Goal: Task Accomplishment & Management: Manage account settings

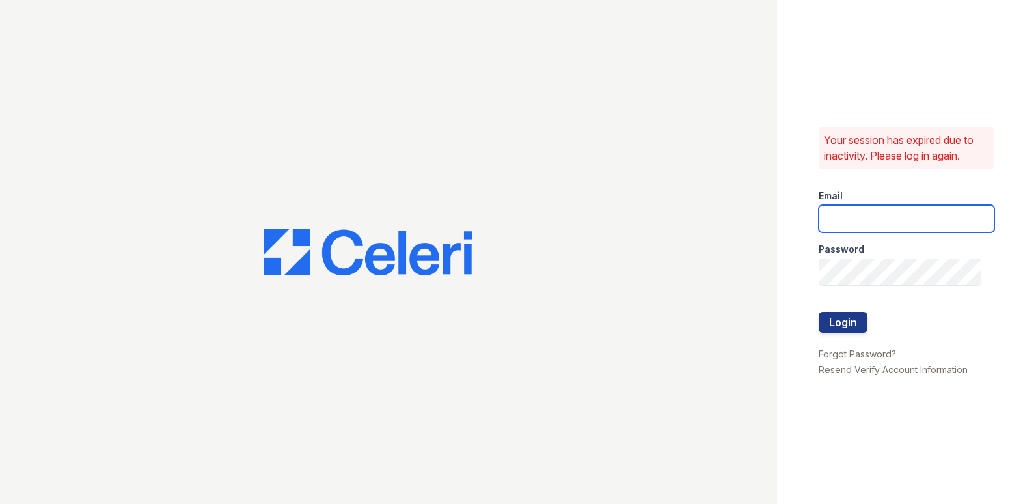
type input "[DOMAIN_NAME][EMAIL_ADDRESS][DOMAIN_NAME]"
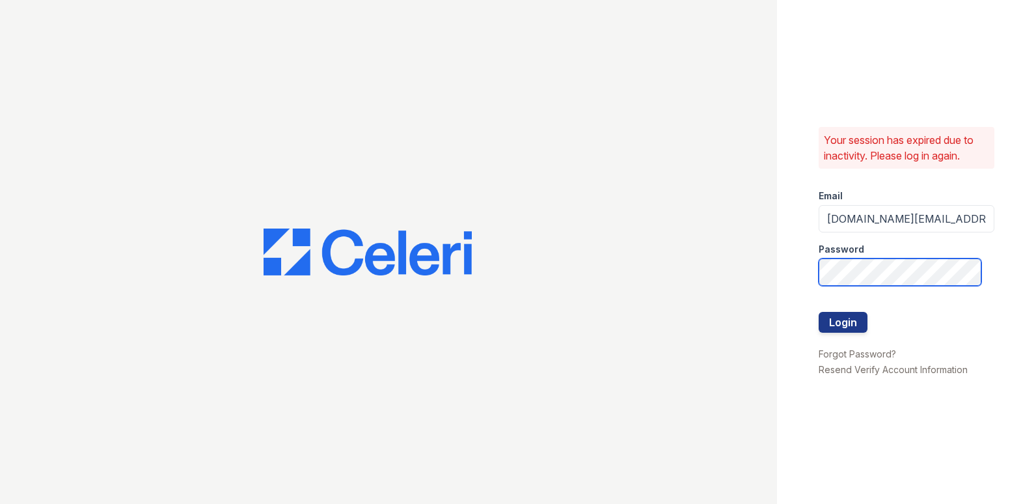
click at [678, 314] on div "Your session has expired due to inactivity. Please log in again. Email sierrawa…" at bounding box center [518, 252] width 1036 height 504
click at [819, 312] on button "Login" at bounding box center [843, 322] width 49 height 21
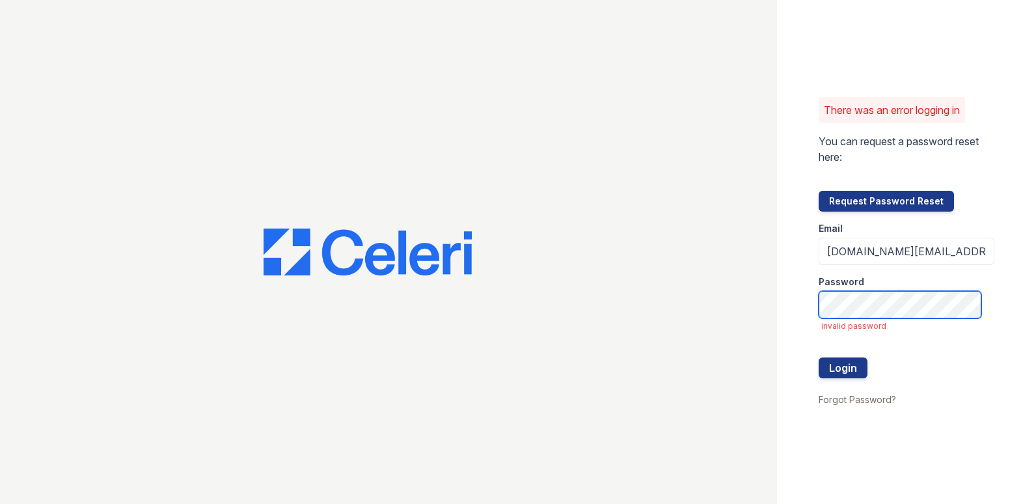
click at [720, 286] on div "There was an error logging in You can request a password reset here: Request Pa…" at bounding box center [518, 252] width 1036 height 504
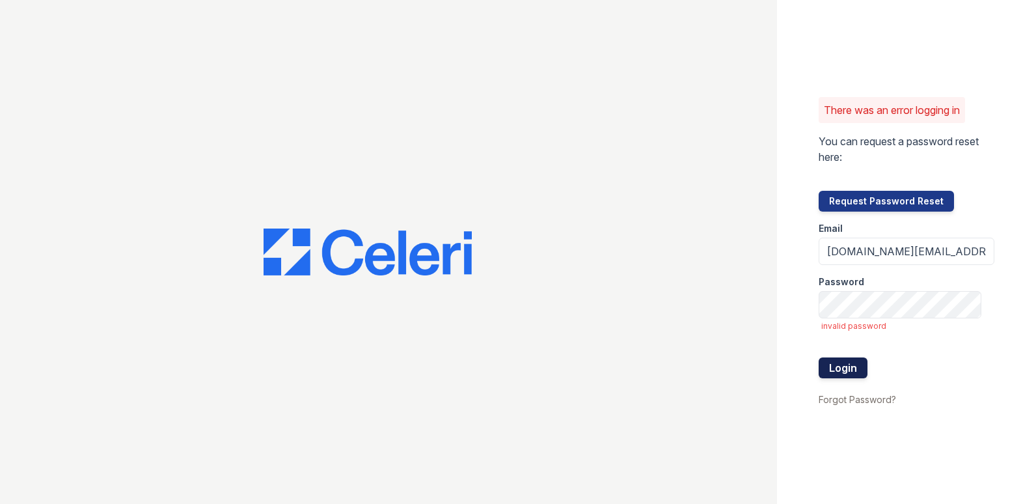
click at [827, 375] on button "Login" at bounding box center [843, 367] width 49 height 21
click at [184, 3] on div at bounding box center [388, 252] width 777 height 504
click at [137, 428] on div at bounding box center [388, 252] width 777 height 504
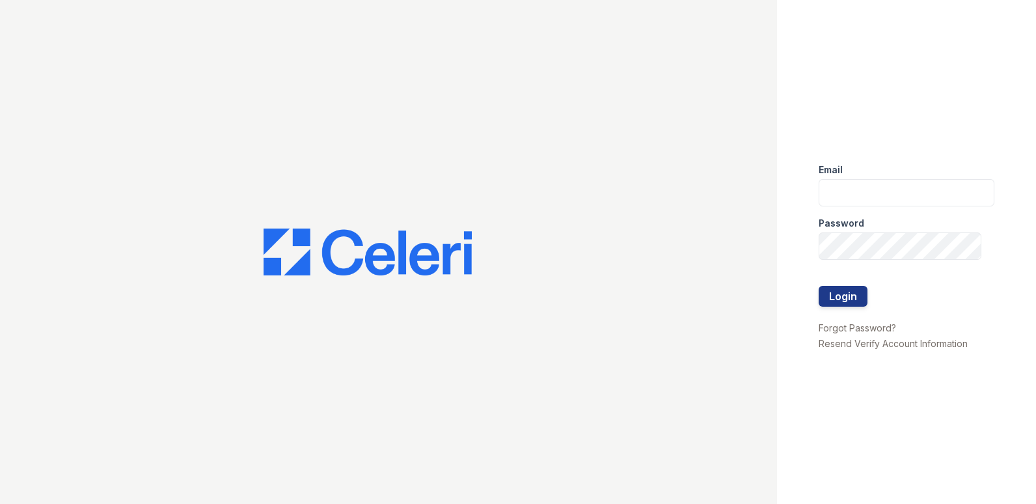
type input "[DOMAIN_NAME][EMAIL_ADDRESS][DOMAIN_NAME]"
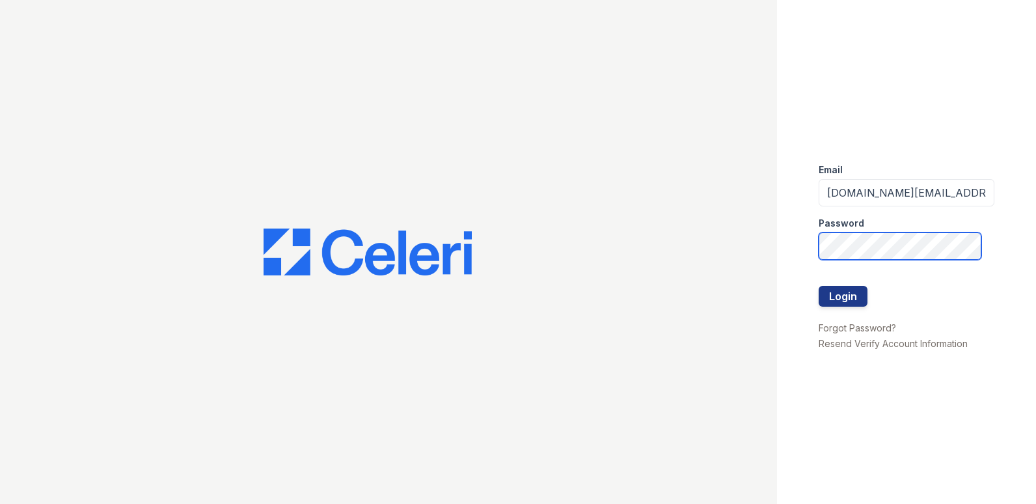
click at [638, 258] on div "Email sierrawalk.am@cafmanagement.com Password Login Forgot Password? Resend Ve…" at bounding box center [518, 252] width 1036 height 504
click at [819, 286] on button "Login" at bounding box center [843, 296] width 49 height 21
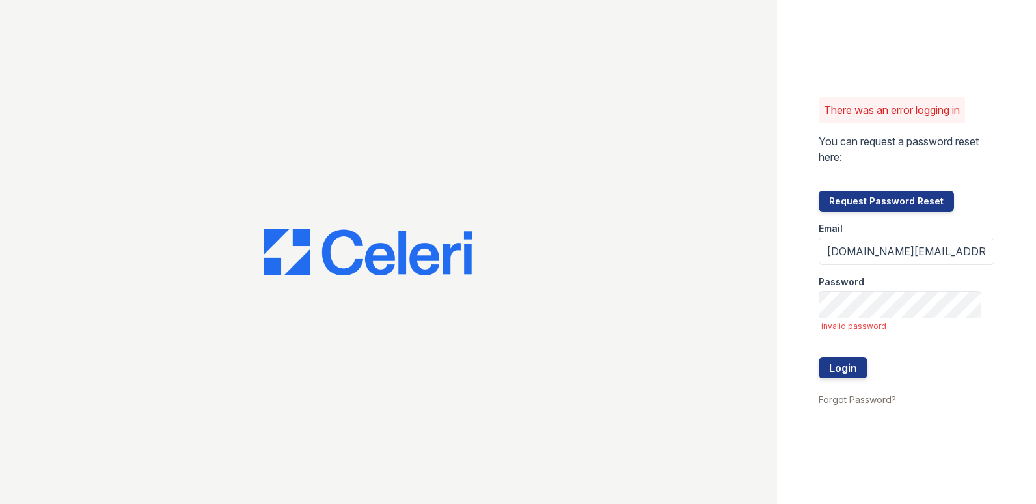
click at [868, 286] on div "Password" at bounding box center [907, 278] width 176 height 26
click at [780, 309] on div "There was an error logging in You can request a password reset here: Request Pa…" at bounding box center [906, 252] width 259 height 504
click at [819, 357] on button "Login" at bounding box center [843, 367] width 49 height 21
click at [955, 274] on div "Password" at bounding box center [907, 278] width 176 height 26
click at [882, 236] on div "Email" at bounding box center [907, 225] width 176 height 26
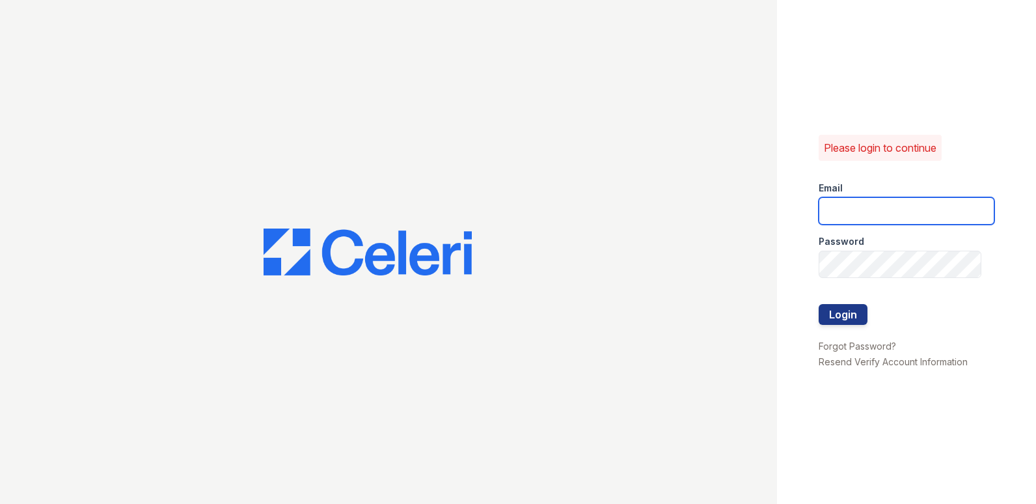
type input "[DOMAIN_NAME][EMAIL_ADDRESS][DOMAIN_NAME]"
click at [838, 301] on div at bounding box center [907, 291] width 176 height 26
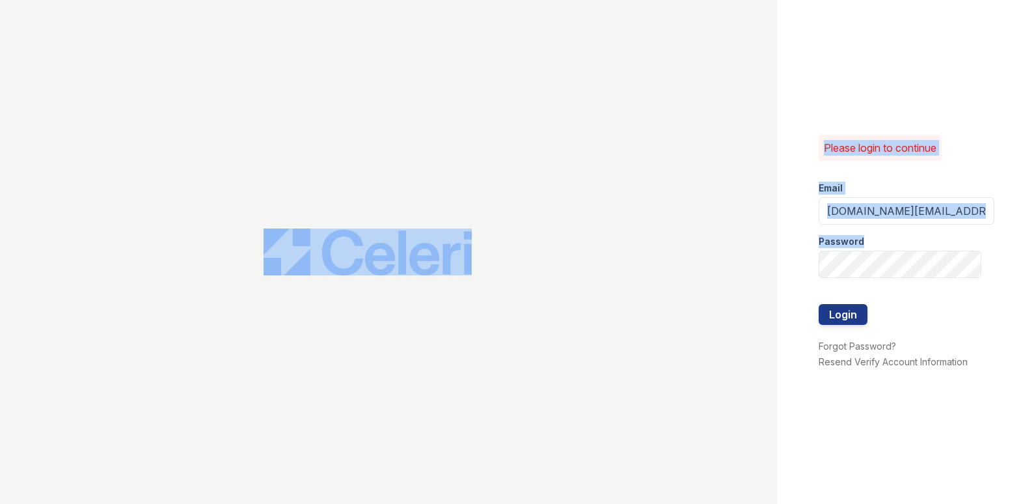
click at [732, 262] on div "Please login to continue Email sierrawalk.am@cafmanagement.com Password Login F…" at bounding box center [518, 252] width 1036 height 504
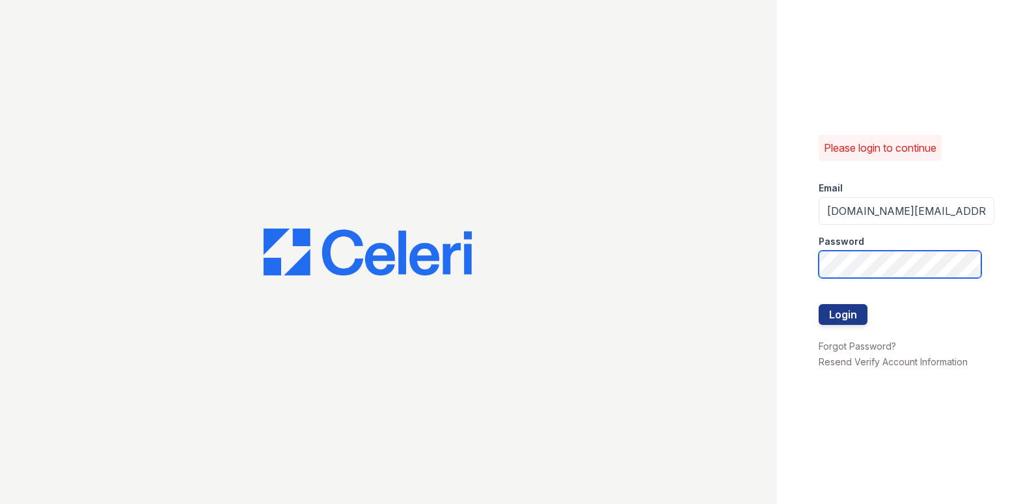
click at [767, 263] on div "Please login to continue Email sierrawalk.am@cafmanagement.com Password Login F…" at bounding box center [518, 252] width 1036 height 504
click at [819, 312] on button "Login" at bounding box center [843, 314] width 49 height 21
